Goal: Transaction & Acquisition: Purchase product/service

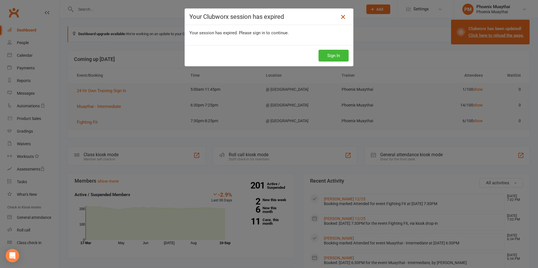
click at [340, 17] on icon at bounding box center [343, 17] width 7 height 7
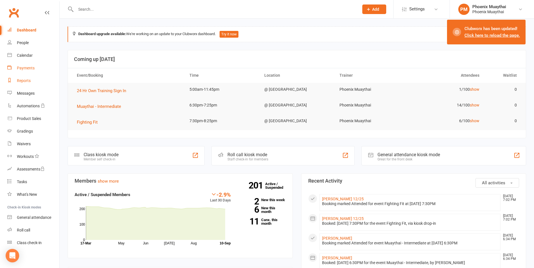
drag, startPoint x: 17, startPoint y: 78, endPoint x: 39, endPoint y: 68, distance: 24.4
click at [17, 78] on div "Reports" at bounding box center [24, 80] width 14 height 5
select select "100"
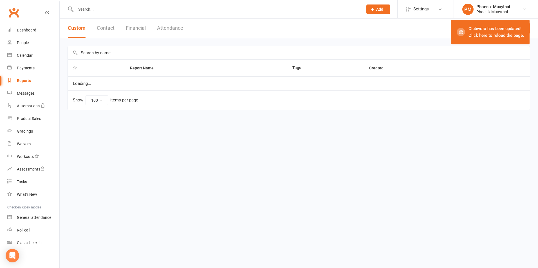
click at [104, 27] on button "Contact" at bounding box center [106, 28] width 18 height 19
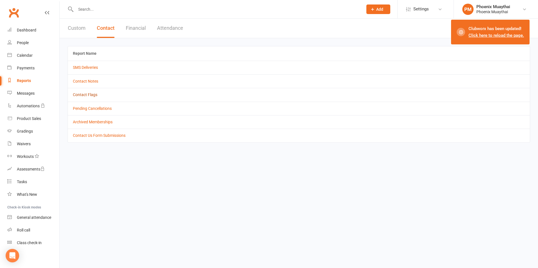
click at [90, 94] on link "Contact Flags" at bounding box center [85, 95] width 24 height 5
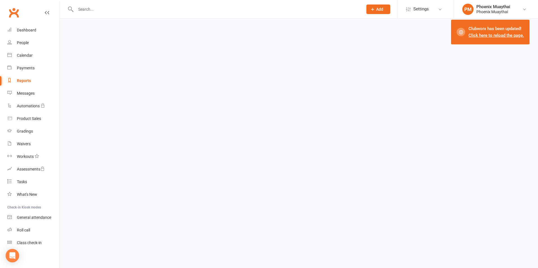
select select "active_only"
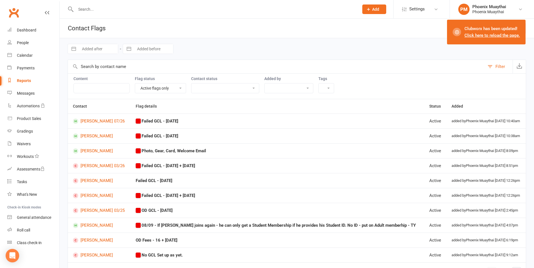
click at [27, 82] on div "Reports" at bounding box center [24, 80] width 14 height 5
select select "100"
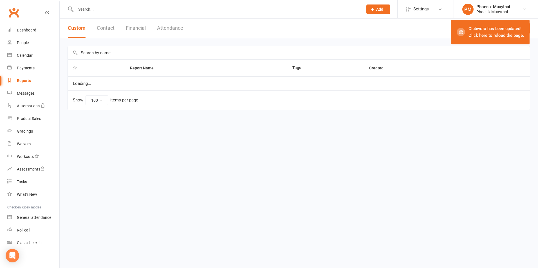
drag, startPoint x: 136, startPoint y: 29, endPoint x: 129, endPoint y: 41, distance: 14.0
click at [136, 28] on button "Financial" at bounding box center [136, 28] width 20 height 19
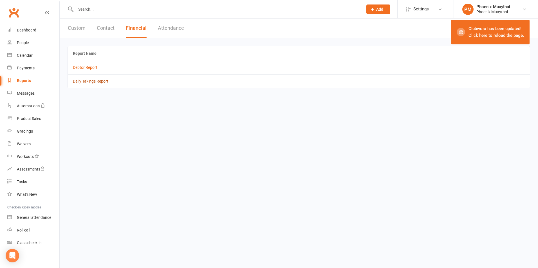
click at [102, 82] on link "Daily Takings Report" at bounding box center [90, 81] width 35 height 5
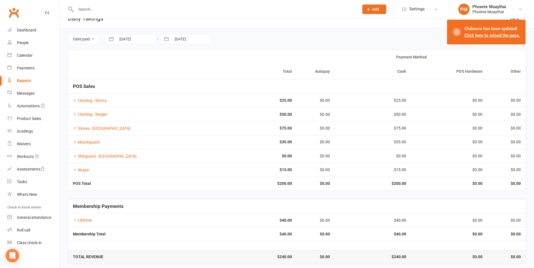
scroll to position [14, 0]
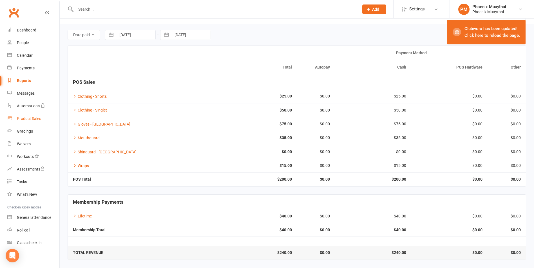
click at [41, 122] on link "Product Sales" at bounding box center [33, 119] width 52 height 13
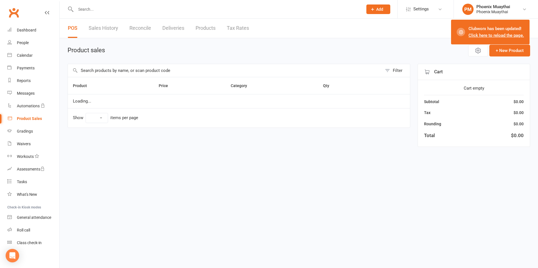
select select "100"
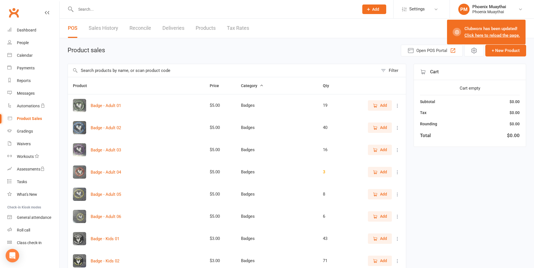
click at [88, 11] on input "text" at bounding box center [214, 9] width 281 height 8
drag, startPoint x: 88, startPoint y: 11, endPoint x: 76, endPoint y: 8, distance: 12.4
click at [76, 8] on input "sing" at bounding box center [214, 9] width 281 height 8
type input "sing"
click at [101, 74] on input "text" at bounding box center [223, 70] width 310 height 13
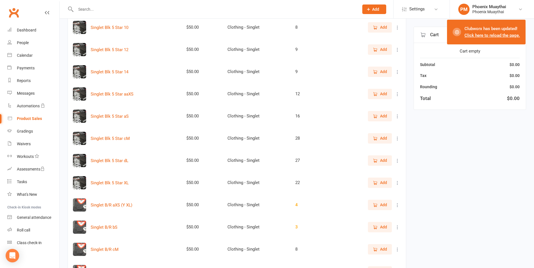
scroll to position [197, 0]
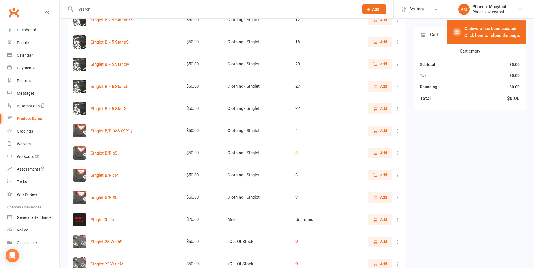
click at [370, 221] on button "Add" at bounding box center [380, 220] width 24 height 10
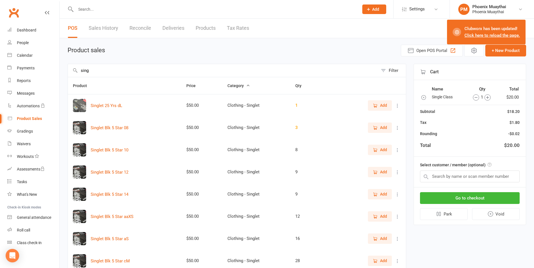
drag, startPoint x: 119, startPoint y: 74, endPoint x: 71, endPoint y: 75, distance: 47.5
click at [71, 75] on input "sing" at bounding box center [223, 70] width 310 height 13
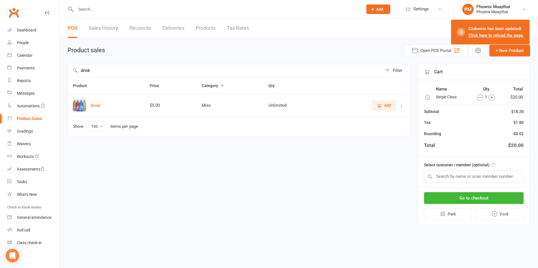
type input "drink"
click at [387, 107] on span "Add" at bounding box center [387, 105] width 7 height 6
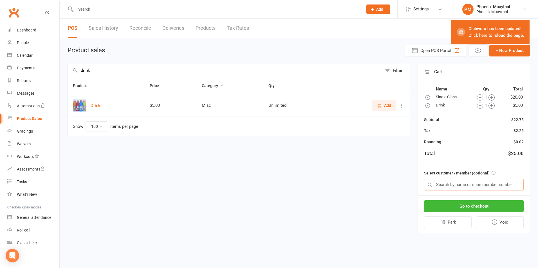
click at [457, 183] on input "text" at bounding box center [474, 185] width 100 height 12
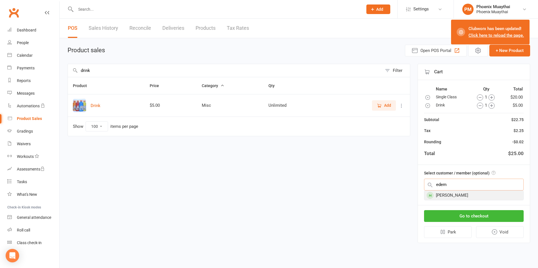
type input "edem"
click at [457, 199] on div "[PERSON_NAME]" at bounding box center [473, 195] width 99 height 9
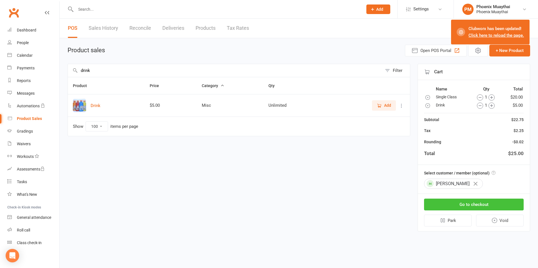
click at [472, 204] on button "Go to checkout" at bounding box center [474, 205] width 100 height 12
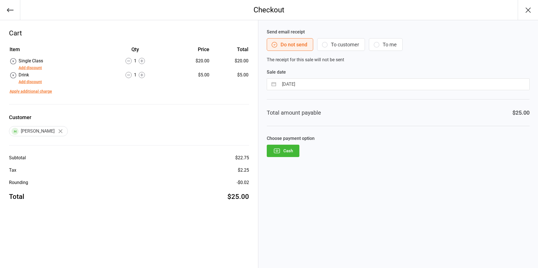
click at [290, 155] on button "Cash" at bounding box center [283, 151] width 33 height 12
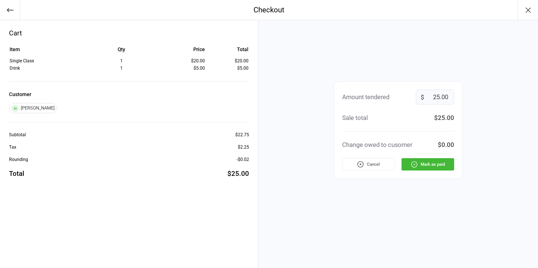
click at [428, 166] on button "Mark as paid" at bounding box center [427, 164] width 53 height 12
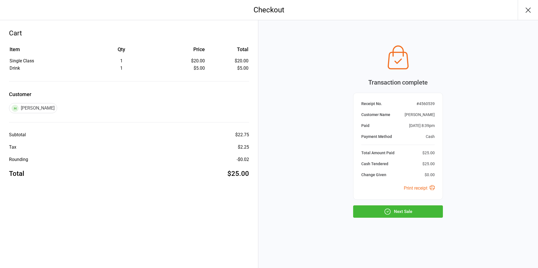
click at [398, 217] on button "Next Sale" at bounding box center [398, 212] width 90 height 12
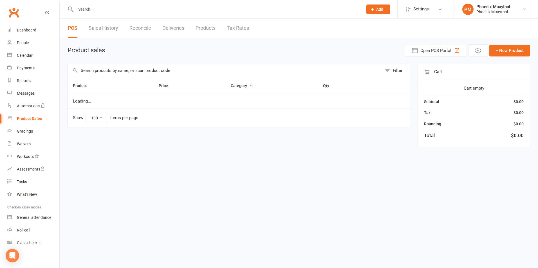
select select "100"
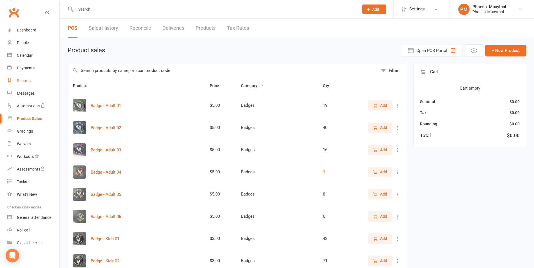
click at [35, 80] on link "Reports" at bounding box center [33, 81] width 52 height 13
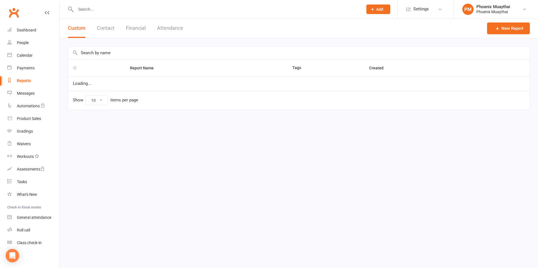
select select "100"
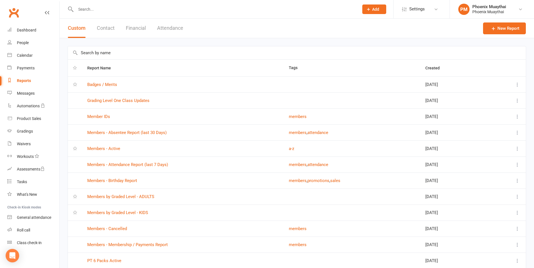
click at [113, 29] on button "Contact" at bounding box center [106, 28] width 18 height 19
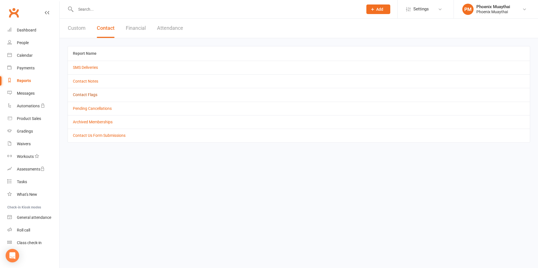
click at [94, 94] on link "Contact Flags" at bounding box center [85, 95] width 24 height 5
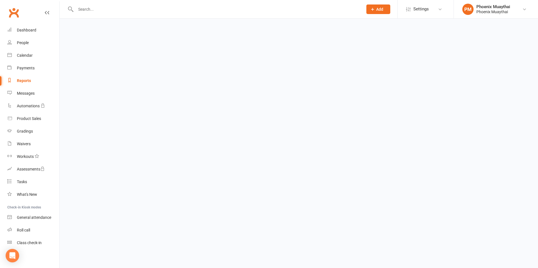
select select "active_only"
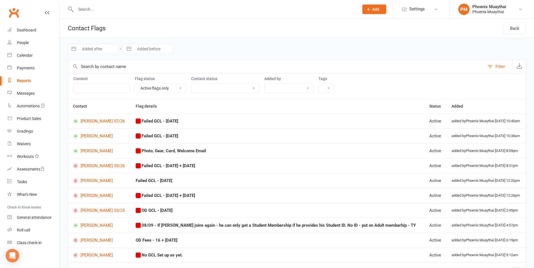
click at [28, 80] on div "Reports" at bounding box center [24, 80] width 14 height 5
select select "100"
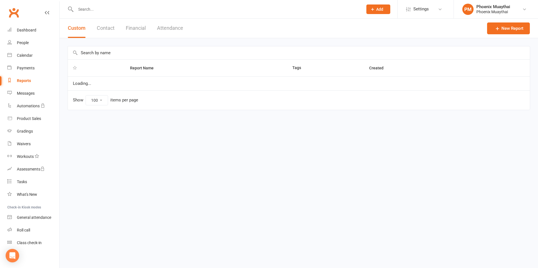
click at [135, 28] on button "Financial" at bounding box center [136, 28] width 20 height 19
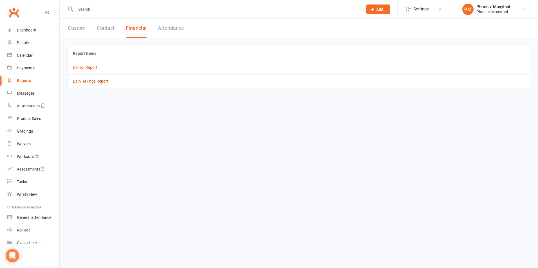
click at [96, 81] on link "Daily Takings Report" at bounding box center [90, 81] width 35 height 5
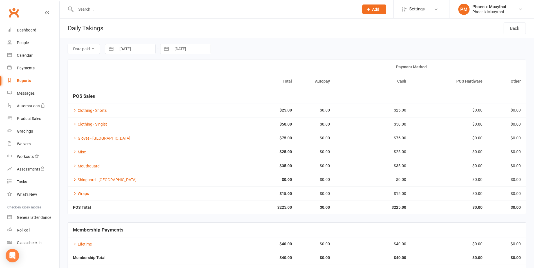
scroll to position [28, 0]
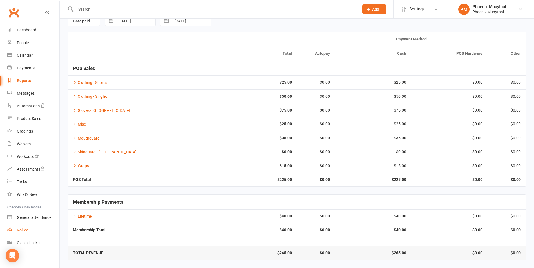
click at [28, 236] on link "Roll call" at bounding box center [33, 230] width 52 height 13
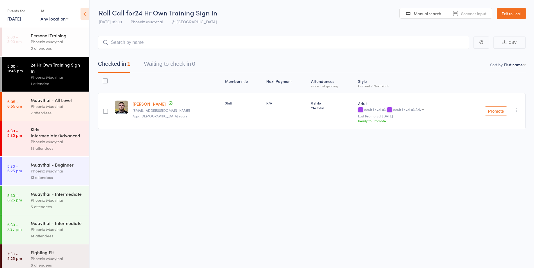
click at [55, 147] on div "14 attendees" at bounding box center [58, 148] width 54 height 6
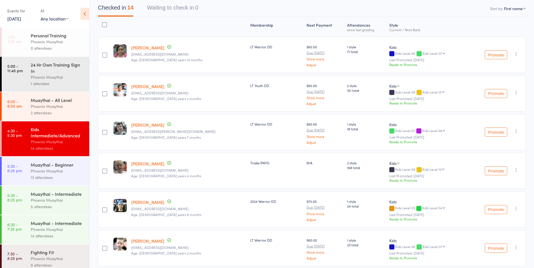
scroll to position [18, 0]
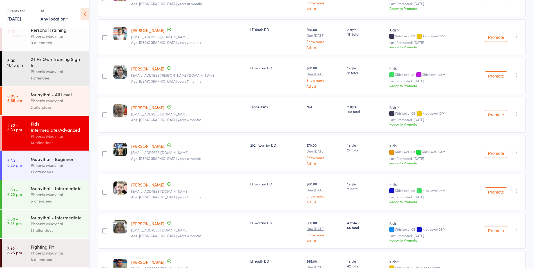
click at [67, 244] on div "Fighting Fit Phoenix Muaythai 8 attendees" at bounding box center [60, 253] width 59 height 29
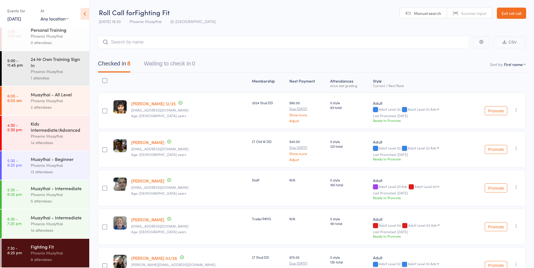
scroll to position [18, 0]
click at [60, 192] on div "Phoenix Muaythai" at bounding box center [58, 195] width 54 height 6
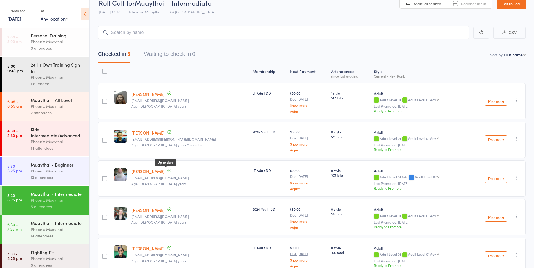
scroll to position [28, 0]
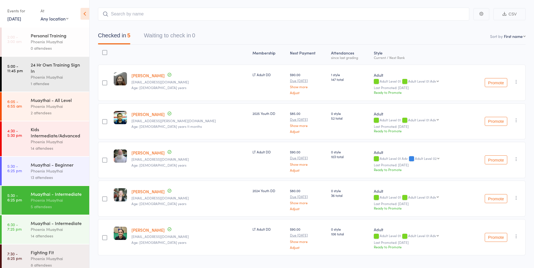
click at [62, 176] on div "13 attendees" at bounding box center [58, 177] width 54 height 6
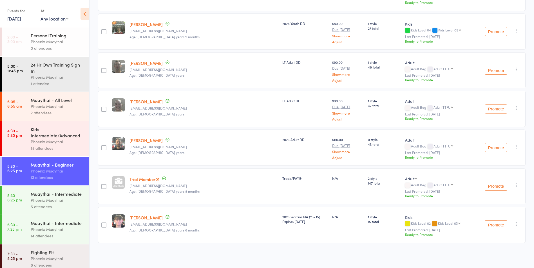
scroll to position [18, 0]
